Goal: Task Accomplishment & Management: Use online tool/utility

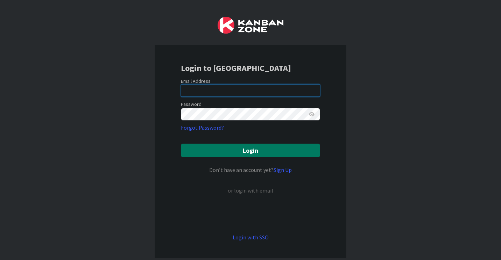
type input "[EMAIL_ADDRESS][DOMAIN_NAME]"
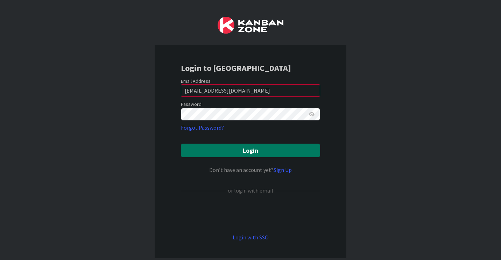
click at [231, 149] on button "Login" at bounding box center [250, 151] width 139 height 14
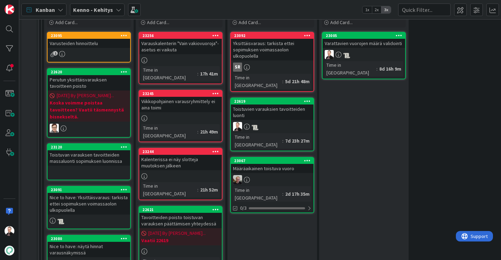
scroll to position [175, 0]
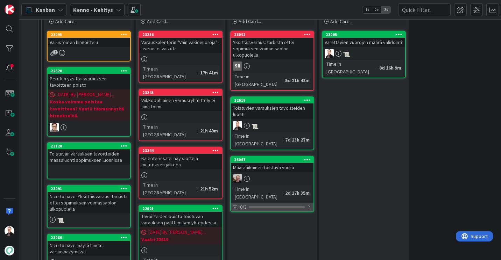
click at [268, 206] on div at bounding box center [277, 207] width 56 height 2
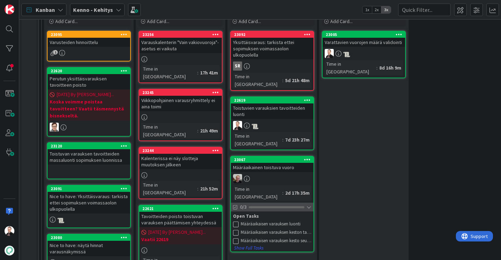
click at [268, 206] on div at bounding box center [277, 207] width 56 height 2
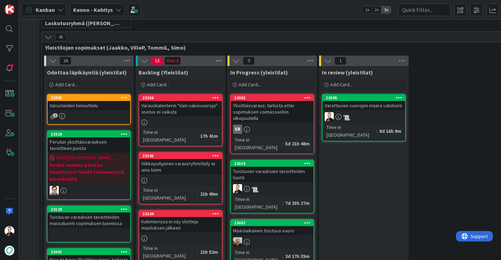
scroll to position [105, 0]
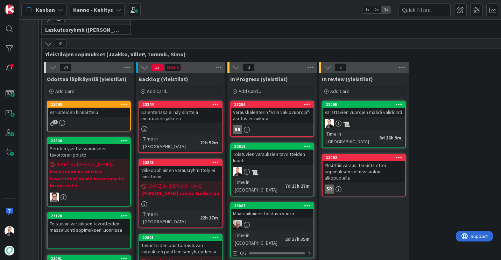
scroll to position [140, 0]
